Goal: Information Seeking & Learning: Compare options

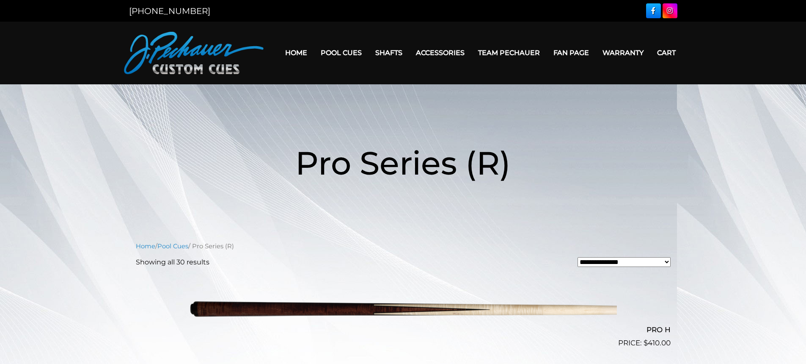
scroll to position [459, 0]
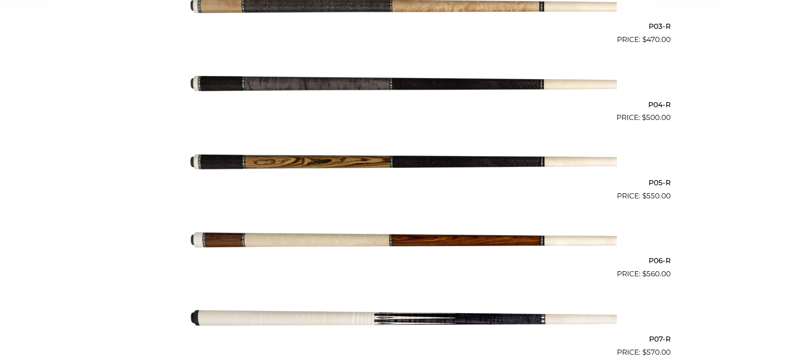
click at [329, 150] on img at bounding box center [403, 162] width 427 height 71
click at [364, 102] on img at bounding box center [403, 84] width 427 height 71
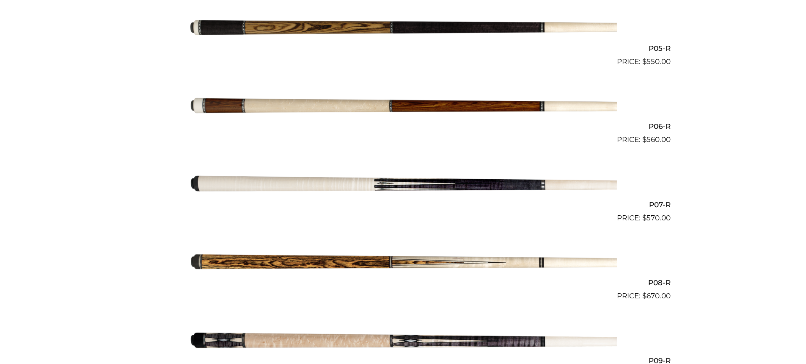
scroll to position [585, 0]
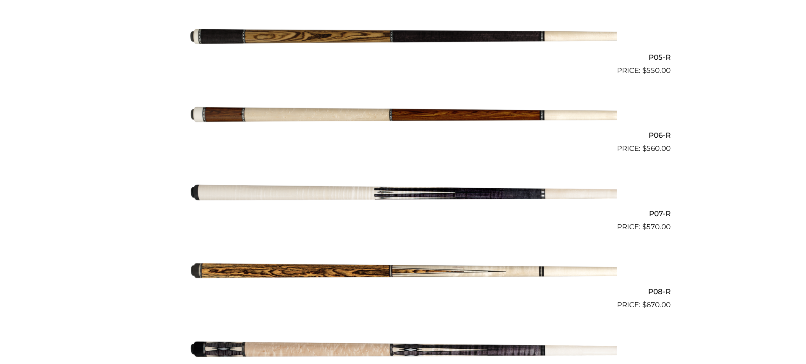
click at [328, 108] on img at bounding box center [403, 115] width 427 height 71
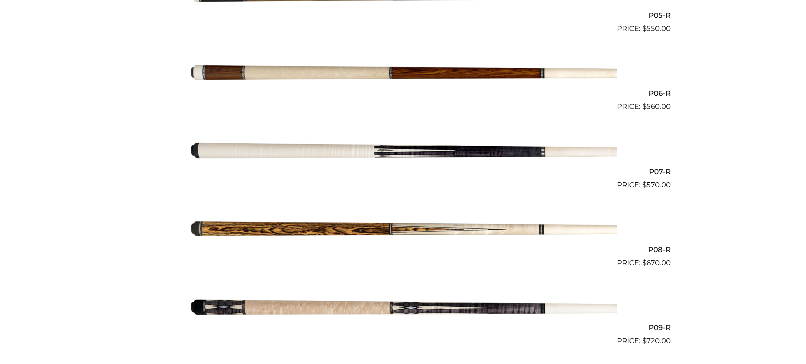
scroll to position [627, 0]
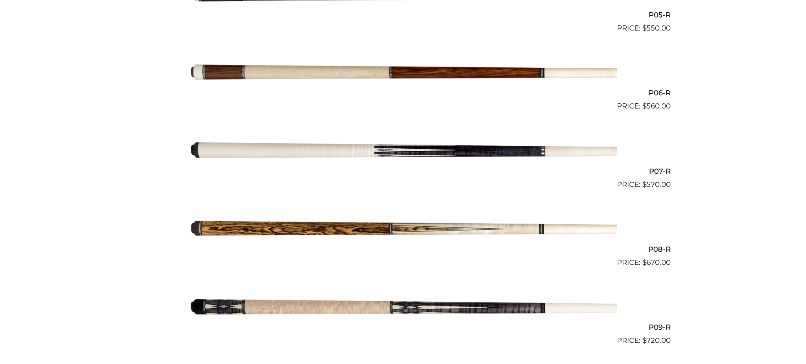
click at [399, 232] on img at bounding box center [403, 228] width 427 height 71
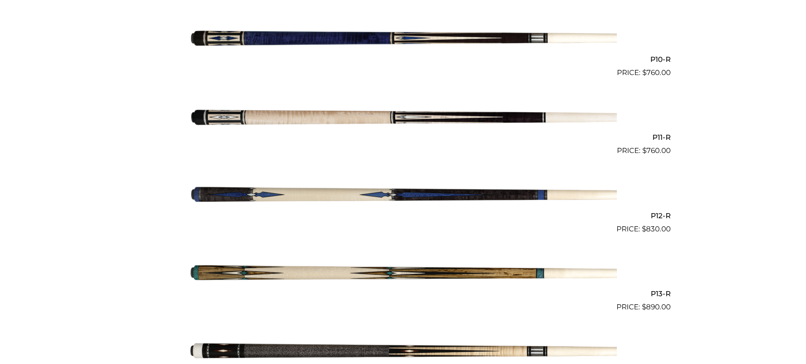
scroll to position [979, 0]
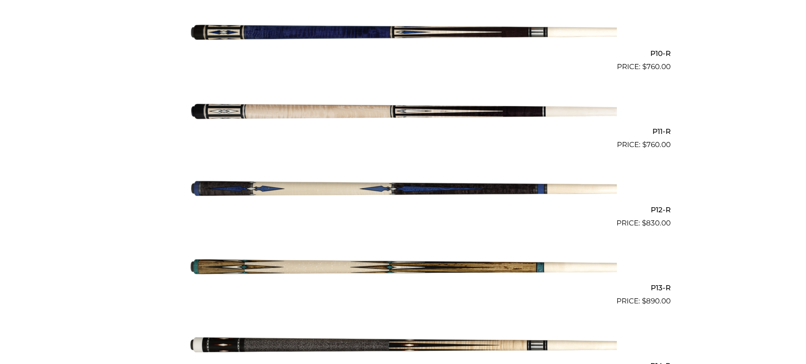
click at [369, 107] on img at bounding box center [403, 111] width 427 height 71
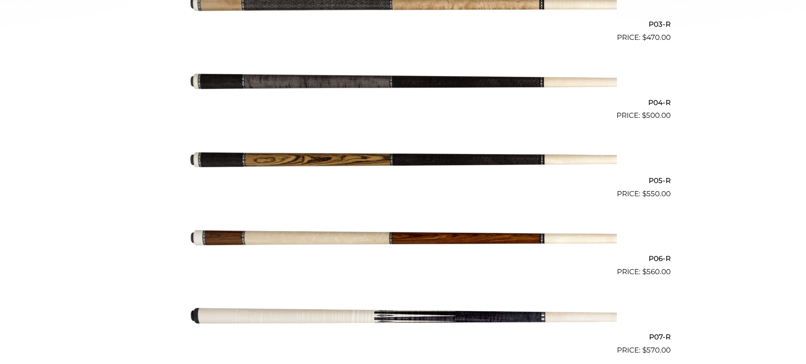
scroll to position [452, 0]
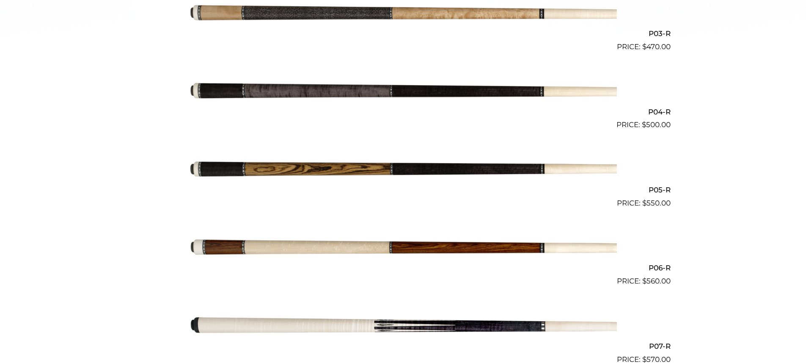
click at [412, 101] on img at bounding box center [403, 91] width 427 height 71
click at [405, 89] on img at bounding box center [403, 91] width 427 height 71
